Goal: Use online tool/utility: Utilize a website feature to perform a specific function

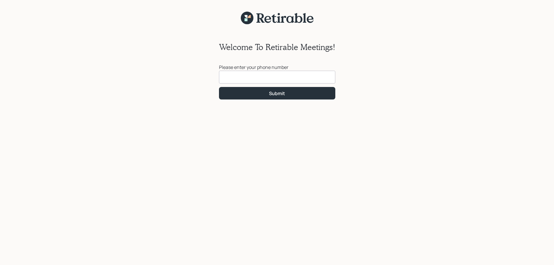
click at [236, 73] on input at bounding box center [277, 77] width 116 height 13
type input "[PHONE_NUMBER]"
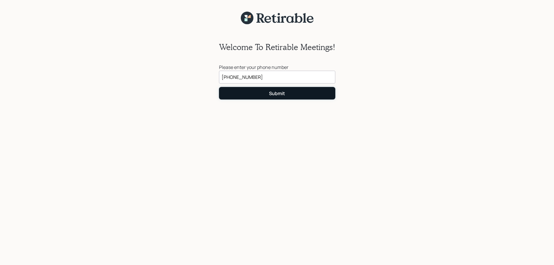
click at [276, 91] on div "Submit" at bounding box center [277, 93] width 16 height 6
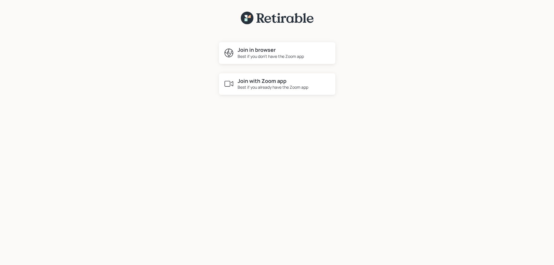
click at [269, 88] on div "Best if you already have the Zoom app" at bounding box center [273, 87] width 71 height 6
